Goal: Task Accomplishment & Management: Use online tool/utility

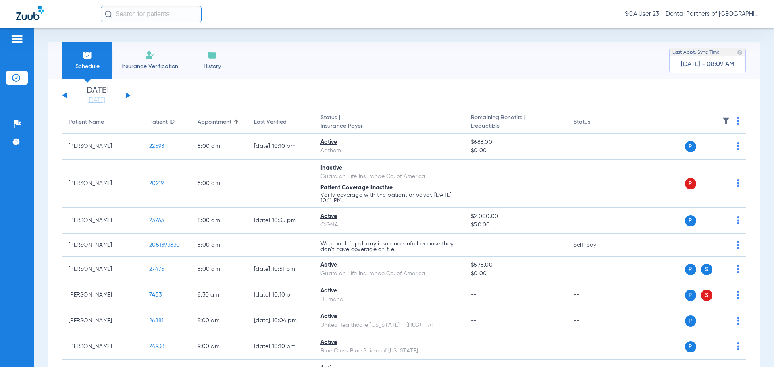
click at [622, 93] on app-single-date-navigator "[DATE] [DATE] [DATE] [DATE] [DATE] [DATE] [DATE] [DATE] [DATE] [DATE] [DATE] [D…" at bounding box center [404, 96] width 684 height 18
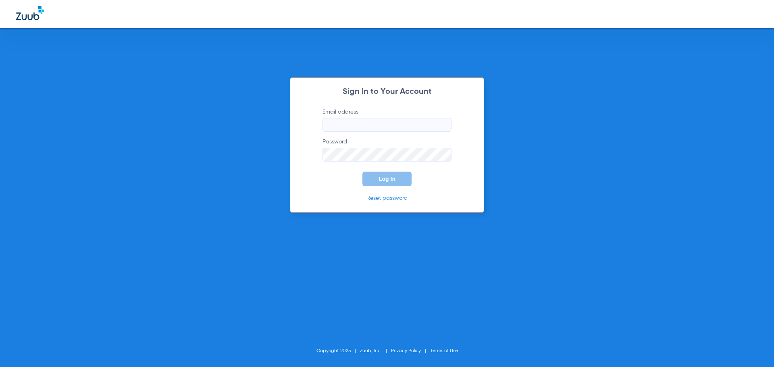
click at [328, 129] on input "Email address" at bounding box center [386, 125] width 129 height 14
type input "[EMAIL_ADDRESS][DOMAIN_NAME]"
click at [329, 165] on form "Email address [EMAIL_ADDRESS][DOMAIN_NAME] Password Log In" at bounding box center [386, 147] width 153 height 78
click at [375, 179] on button "Log In" at bounding box center [386, 179] width 49 height 15
